Goal: Task Accomplishment & Management: Manage account settings

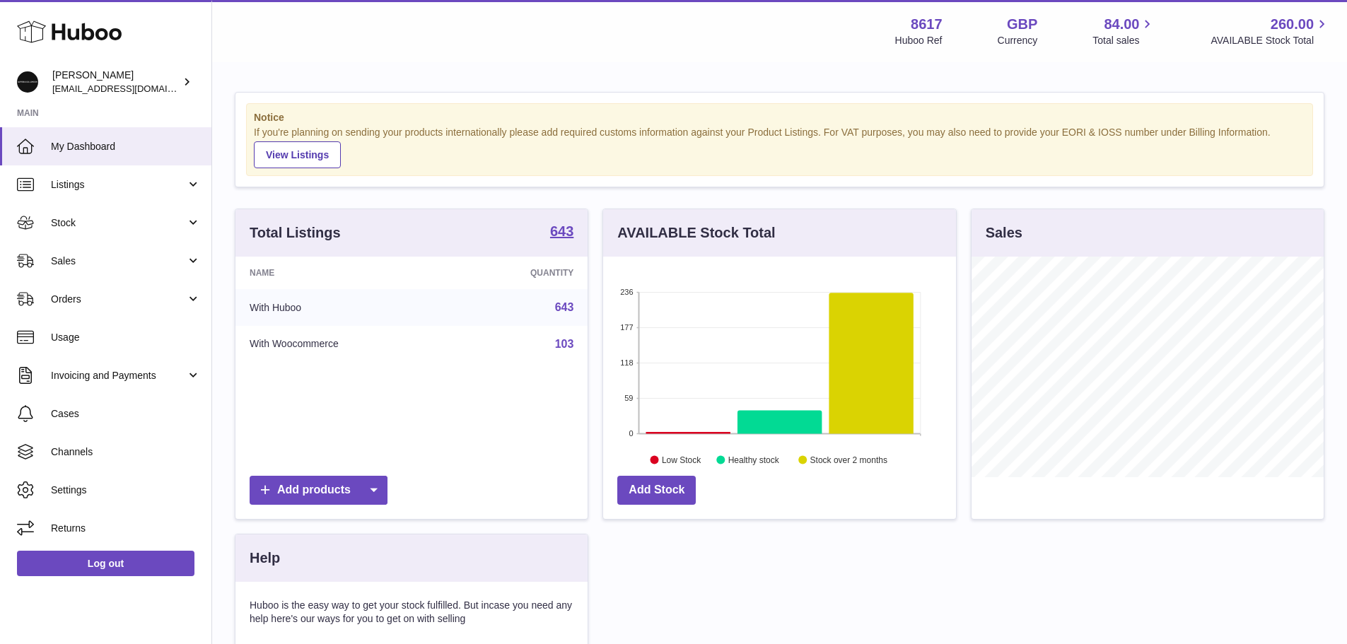
scroll to position [221, 353]
click at [82, 214] on link "Stock" at bounding box center [105, 223] width 211 height 38
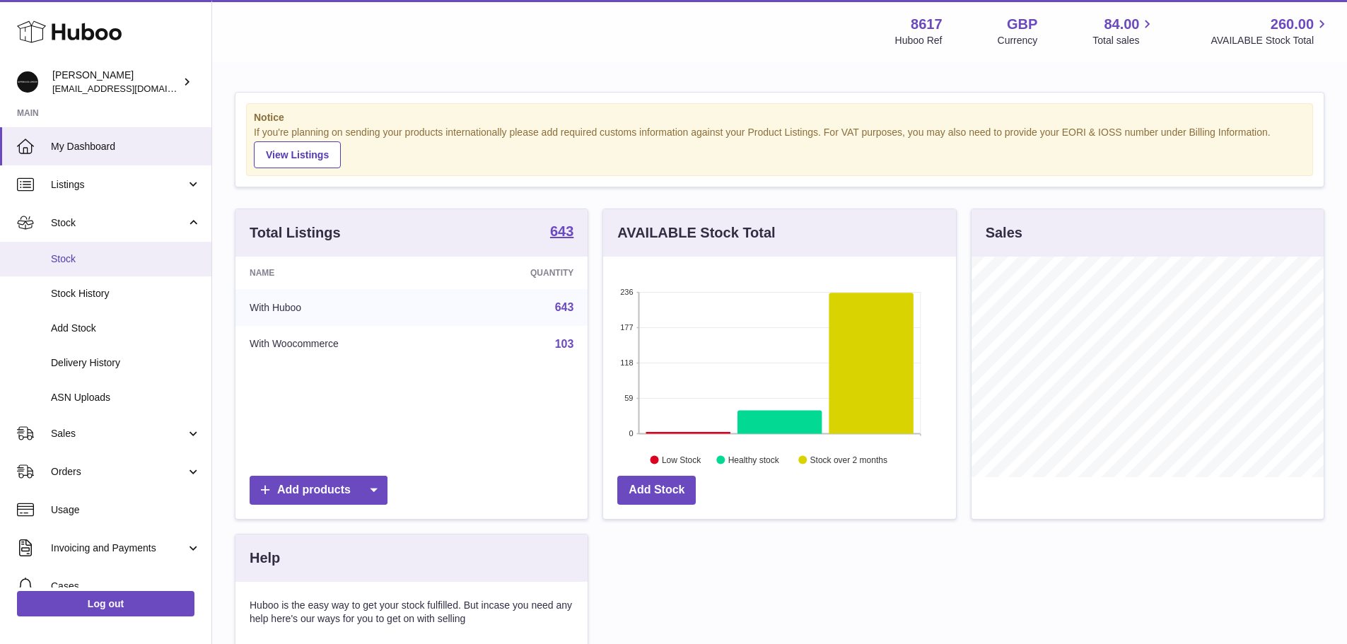
click at [87, 260] on span "Stock" at bounding box center [126, 258] width 150 height 13
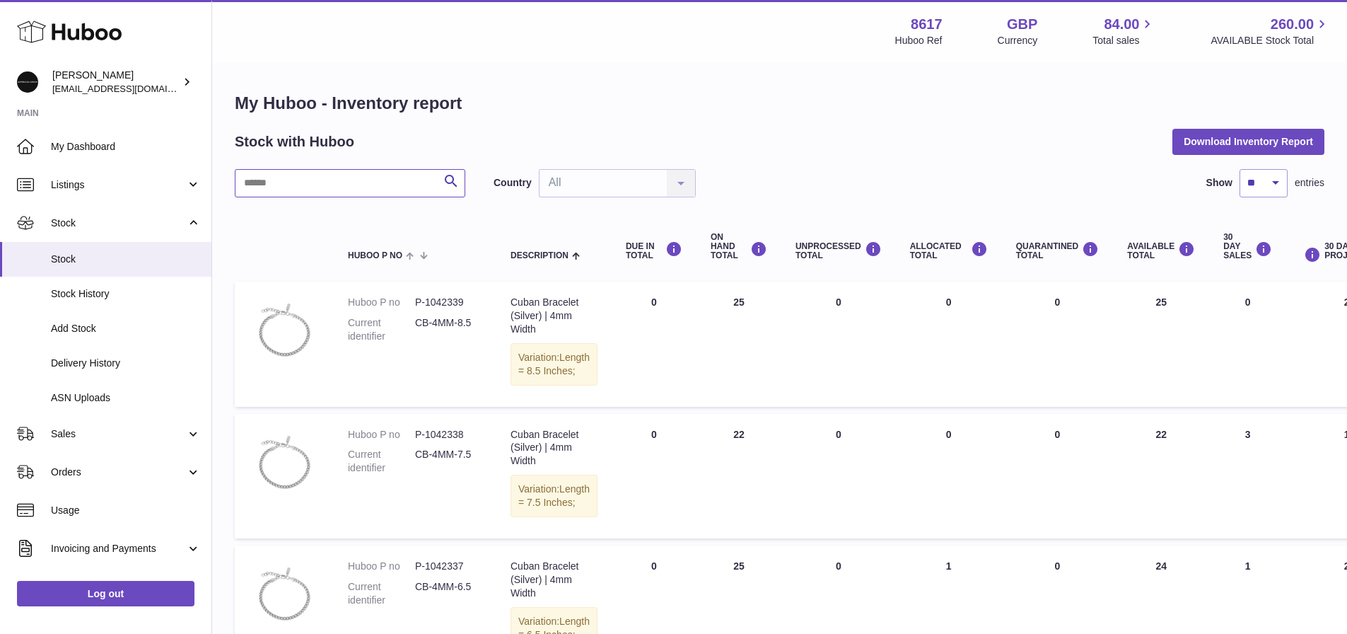
click at [242, 178] on input "text" at bounding box center [350, 183] width 231 height 28
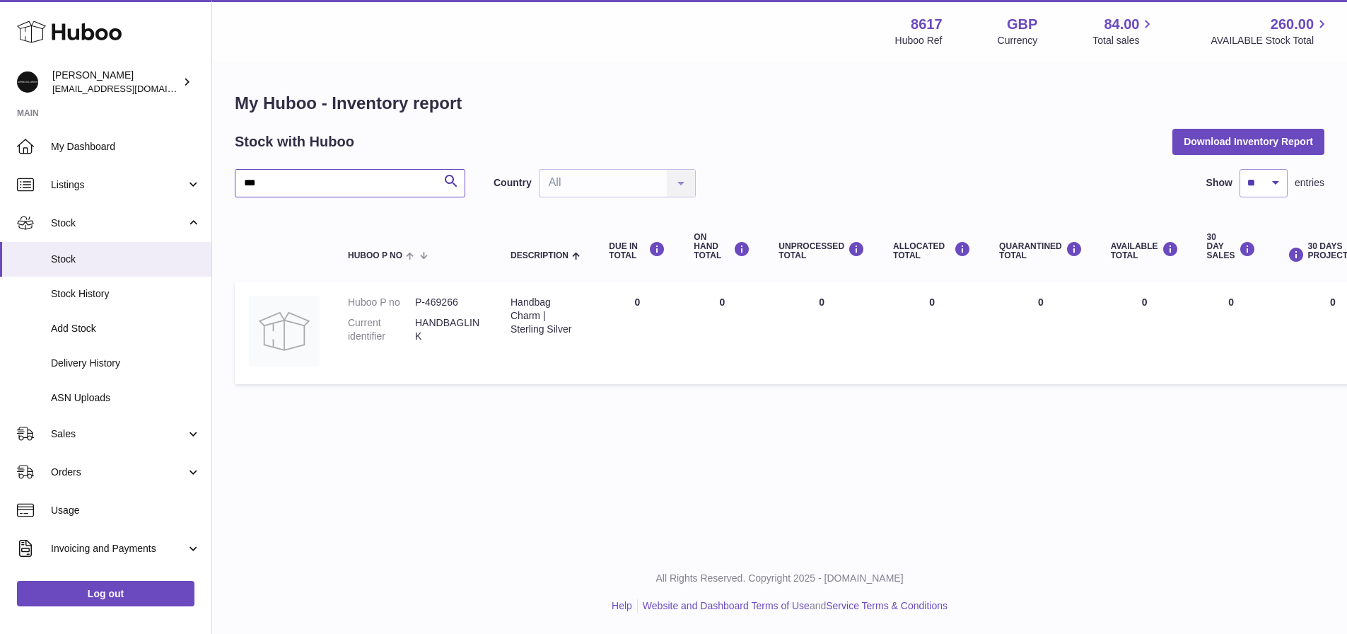
type input "***"
click at [442, 301] on dd "P-469266" at bounding box center [448, 302] width 67 height 13
copy dd "469266"
click at [120, 149] on span "My Dashboard" at bounding box center [126, 146] width 150 height 13
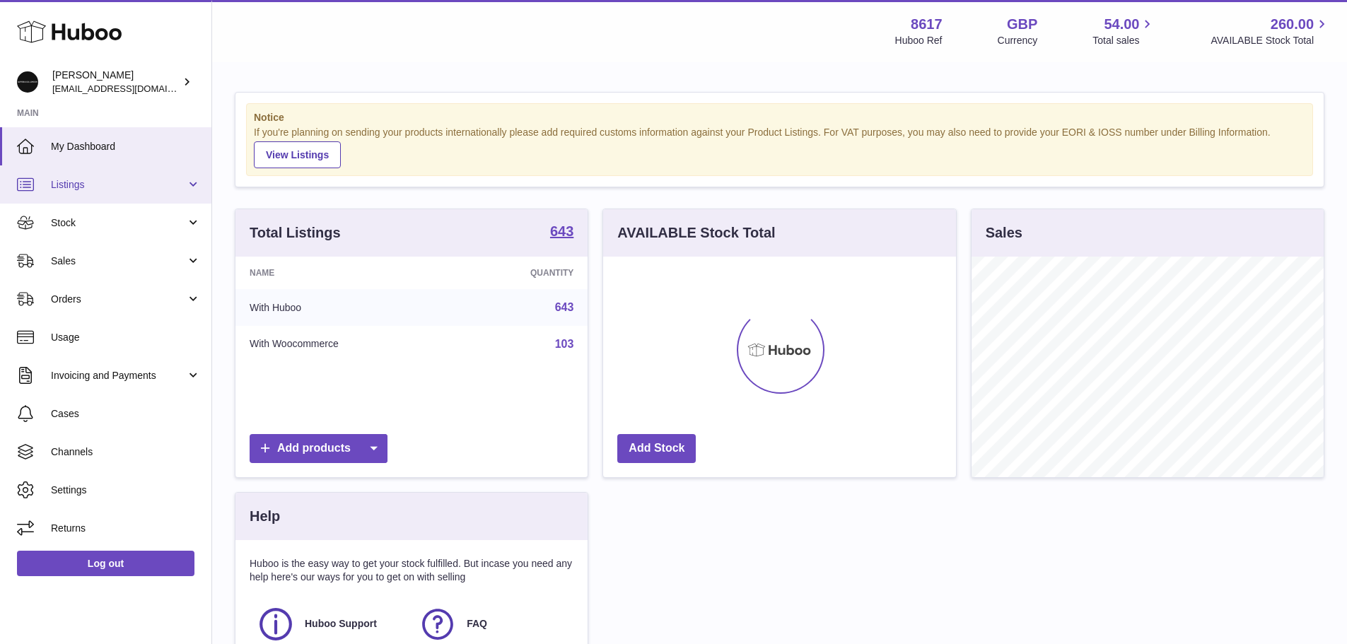
scroll to position [221, 353]
